Goal: Information Seeking & Learning: Learn about a topic

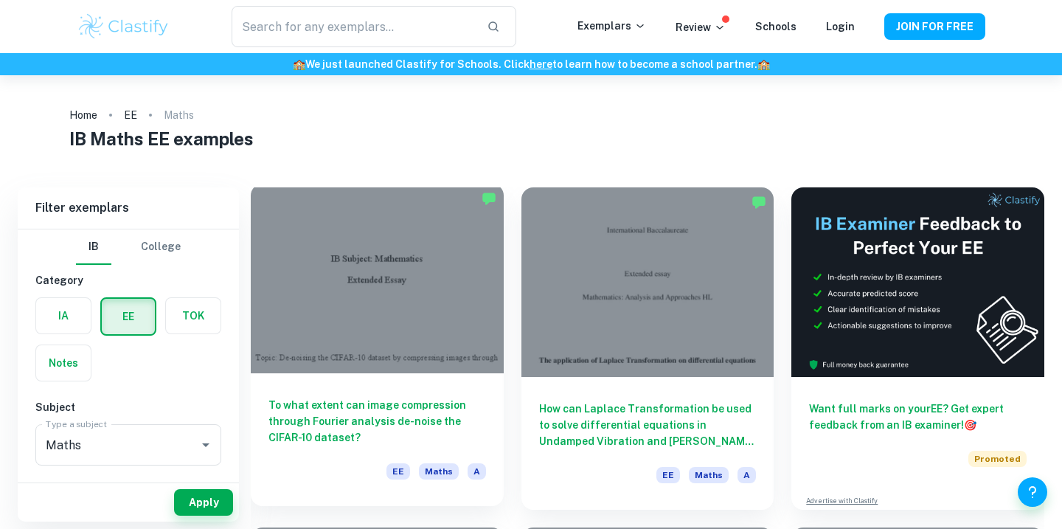
click at [405, 407] on h6 "To what extent can image compression through Fourier analysis de-noise the CIFA…" at bounding box center [377, 421] width 218 height 49
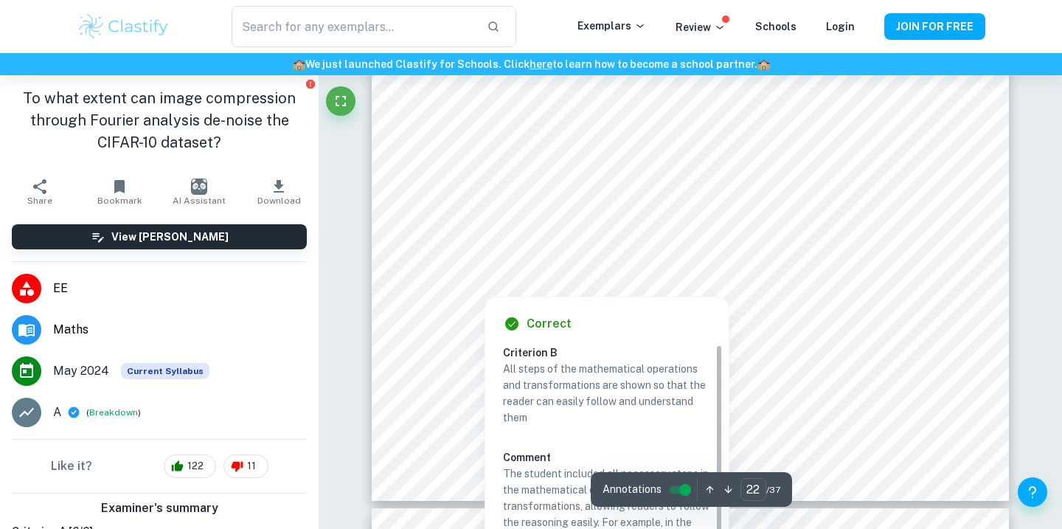
scroll to position [63, 0]
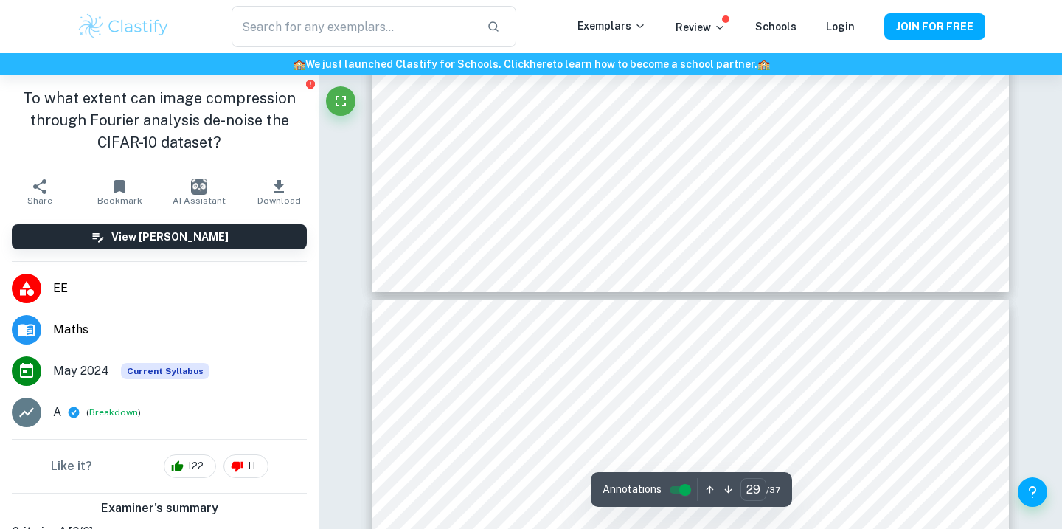
type input "30"
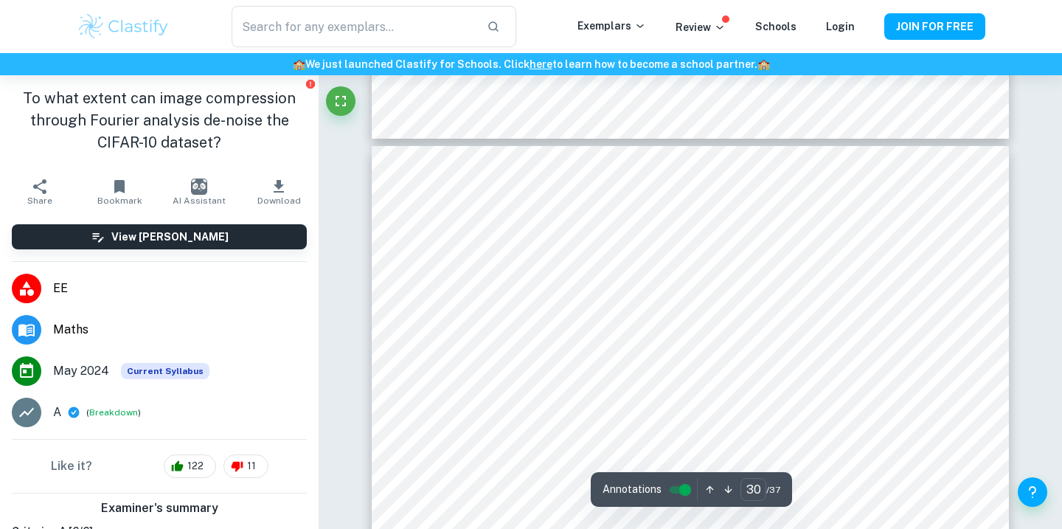
scroll to position [24763, 0]
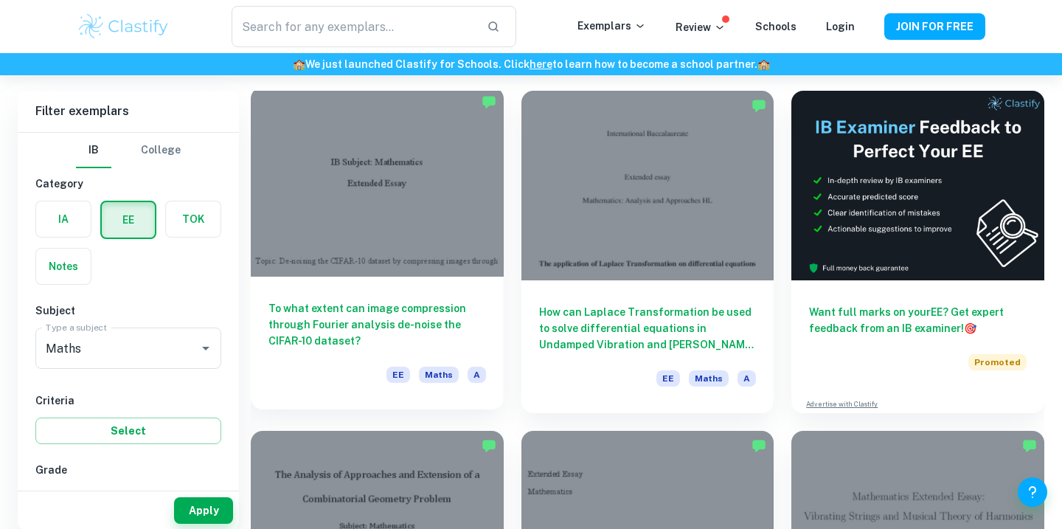
scroll to position [125, 0]
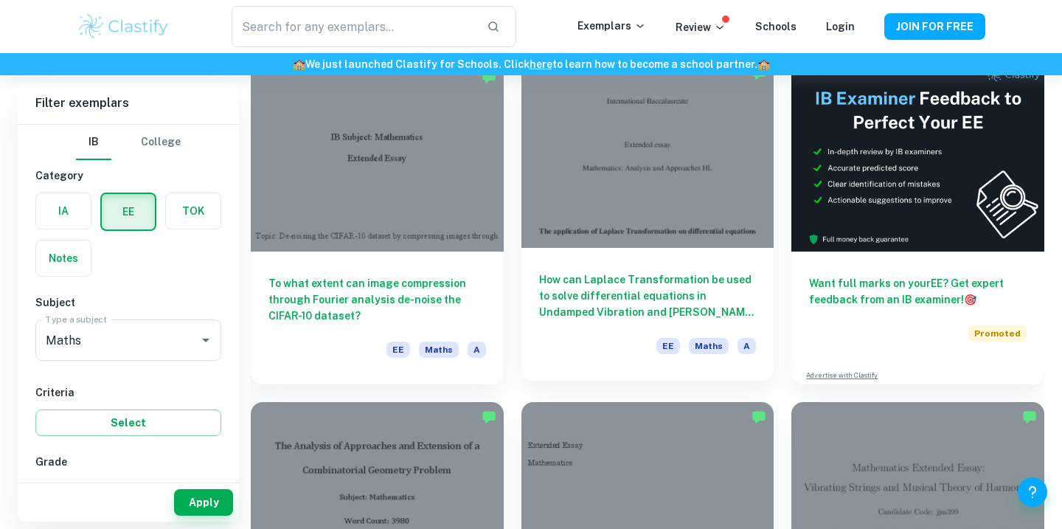
click at [632, 313] on h6 "How can Laplace Transformation be used to solve differential equations in Undam…" at bounding box center [648, 295] width 218 height 49
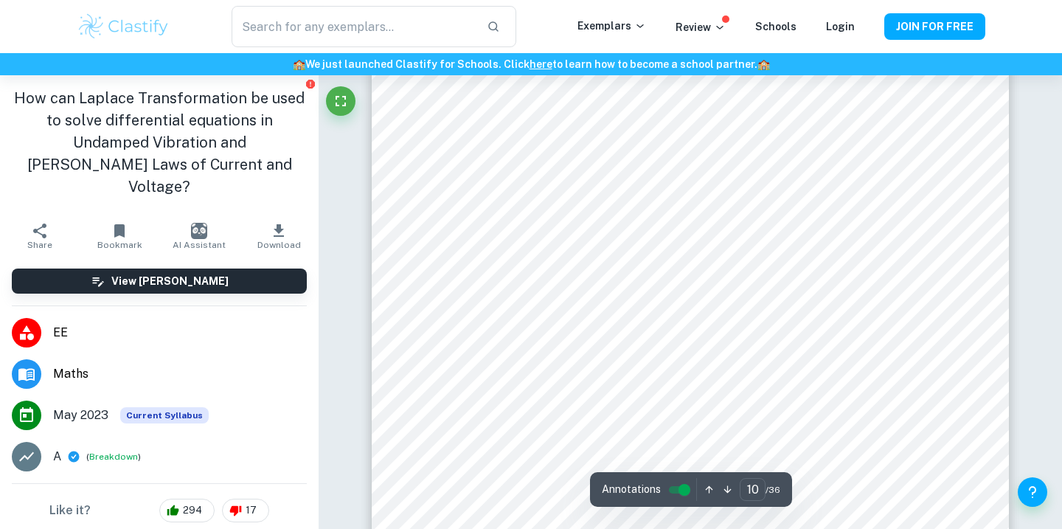
scroll to position [8685, 0]
type input "28"
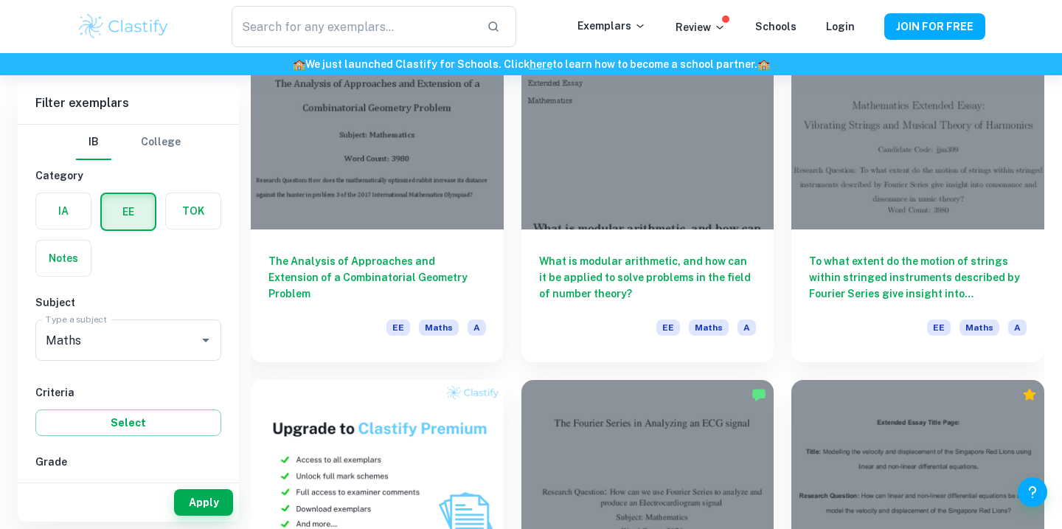
scroll to position [485, 0]
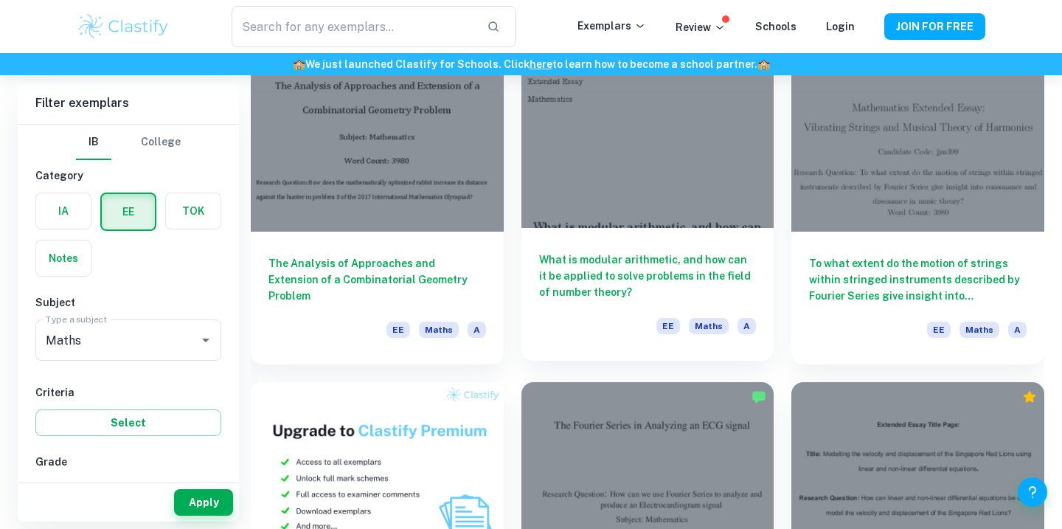
click at [585, 293] on h6 "What is modular arithmetic, and how can it be applied to solve problems in the …" at bounding box center [648, 276] width 218 height 49
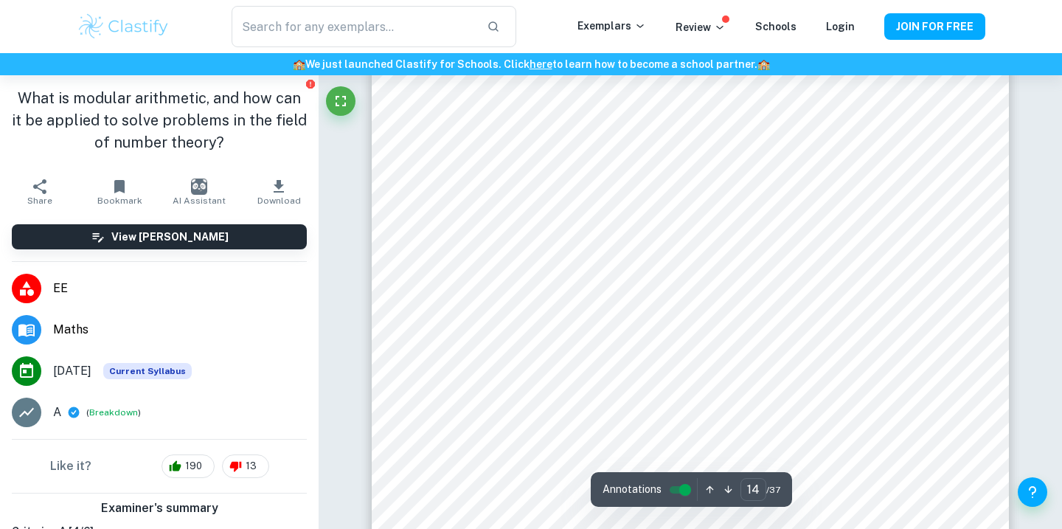
scroll to position [12281, 0]
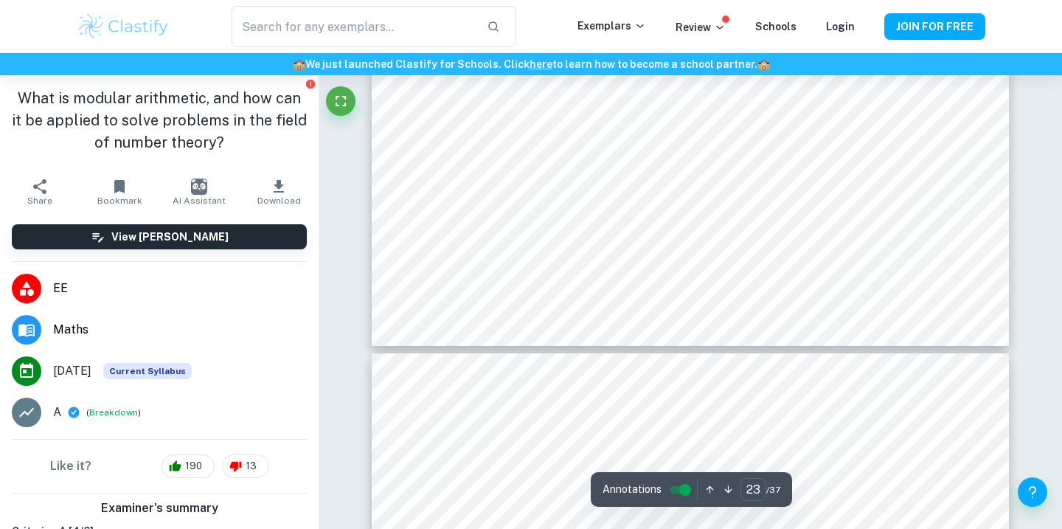
type input "24"
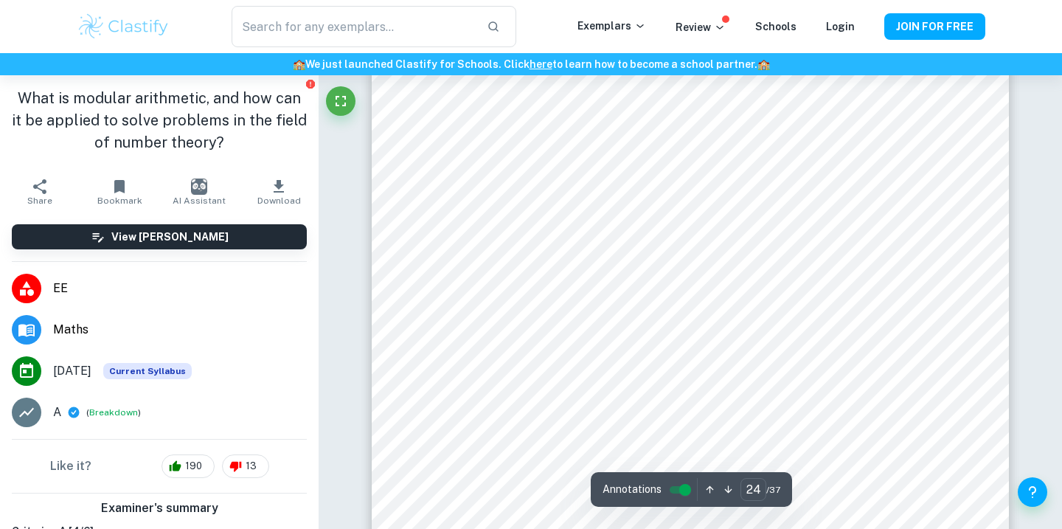
scroll to position [21836, 0]
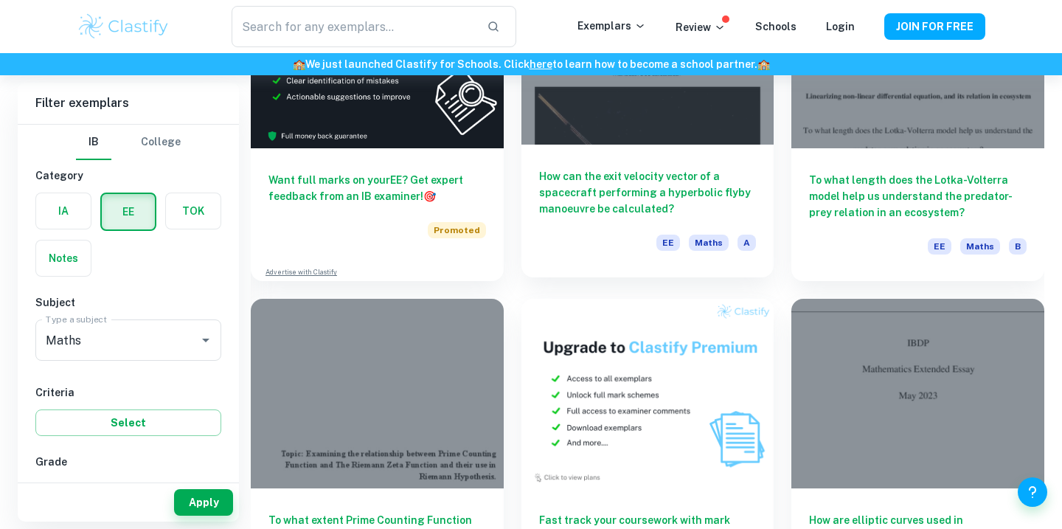
scroll to position [2273, 0]
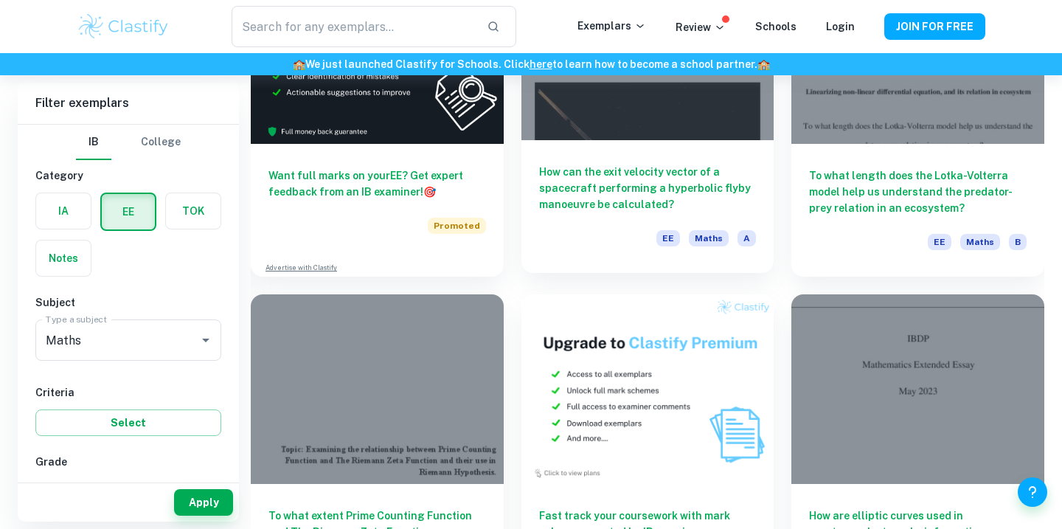
click at [673, 190] on h6 "How can the exit velocity vector of a spacecraft performing a hyperbolic flyby …" at bounding box center [648, 188] width 218 height 49
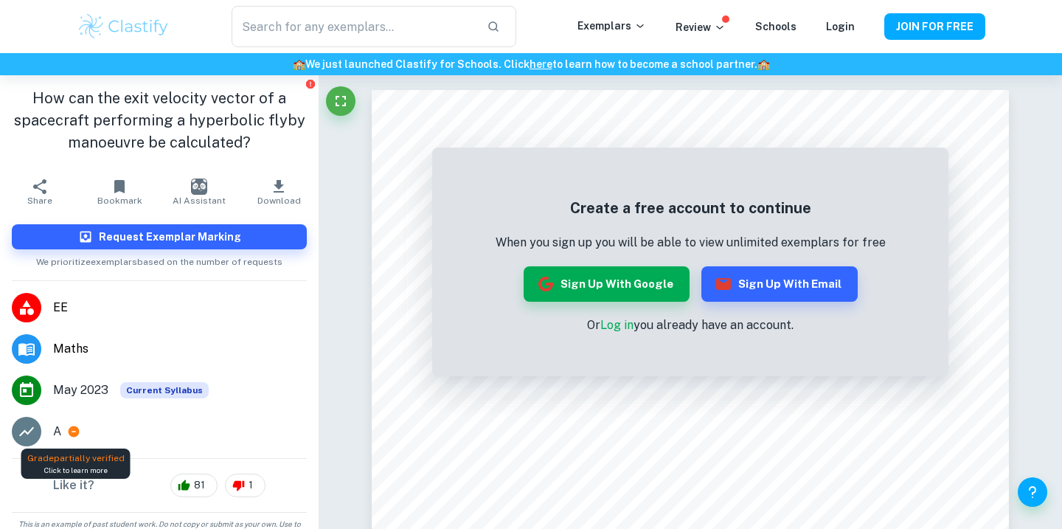
click at [72, 431] on icon at bounding box center [73, 431] width 13 height 13
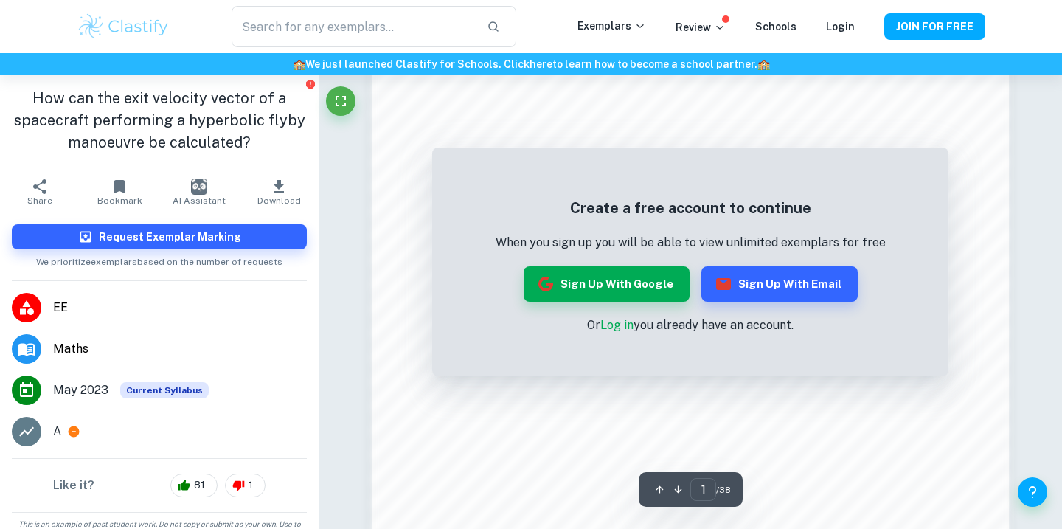
scroll to position [1471, 0]
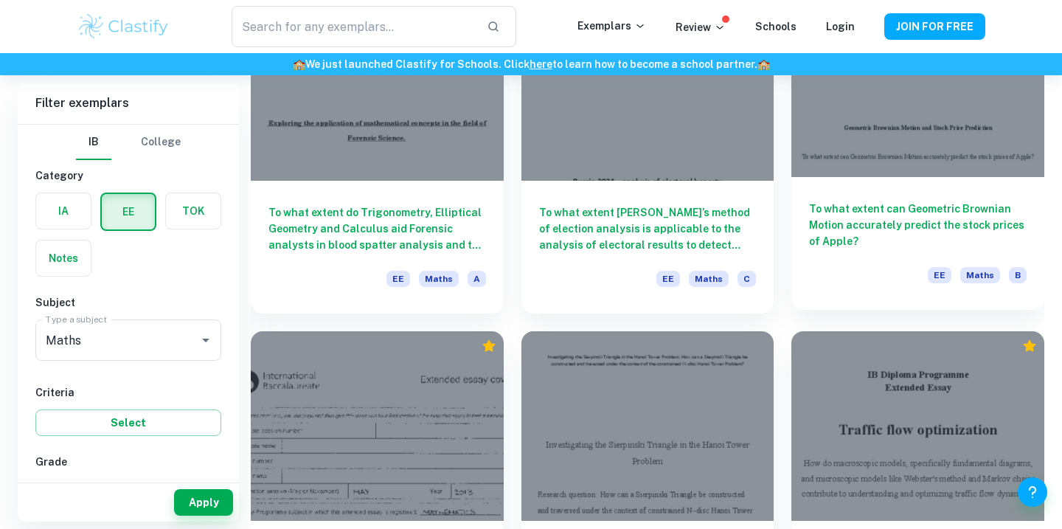
scroll to position [4982, 0]
